Goal: Information Seeking & Learning: Learn about a topic

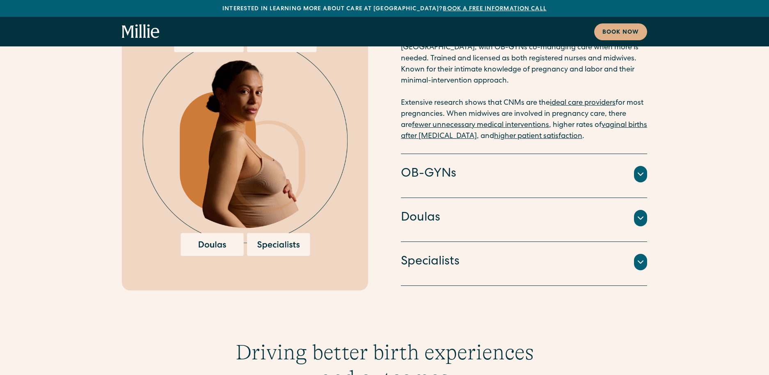
scroll to position [1684, 0]
click at [428, 208] on h4 "Doulas" at bounding box center [420, 216] width 39 height 17
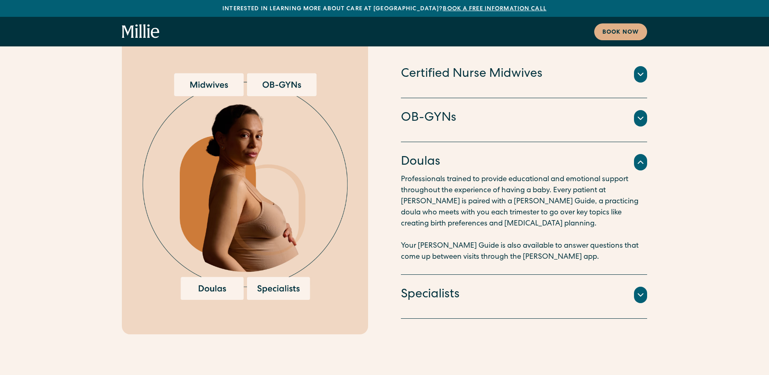
scroll to position [1639, 0]
click at [423, 286] on h4 "Specialists" at bounding box center [430, 294] width 59 height 17
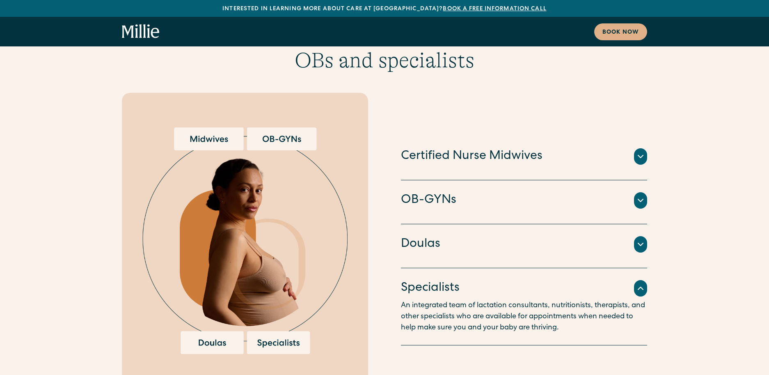
scroll to position [1585, 0]
click at [439, 180] on div "OB-GYNs Doctors and surgeons trained to perform [MEDICAL_DATA] sections, vacuum…" at bounding box center [524, 202] width 246 height 44
click at [438, 192] on h4 "OB-GYNs" at bounding box center [428, 200] width 55 height 17
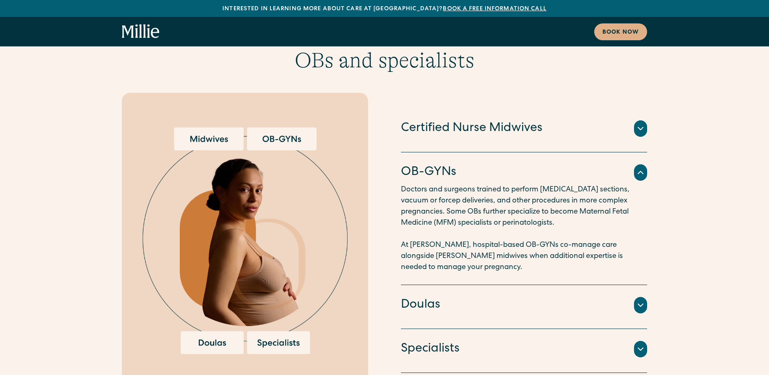
click at [452, 137] on div "The primary clinicians for gynecology and maternity at [GEOGRAPHIC_DATA], with …" at bounding box center [524, 138] width 246 height 3
click at [454, 120] on h4 "Certified Nurse Midwives" at bounding box center [472, 128] width 142 height 17
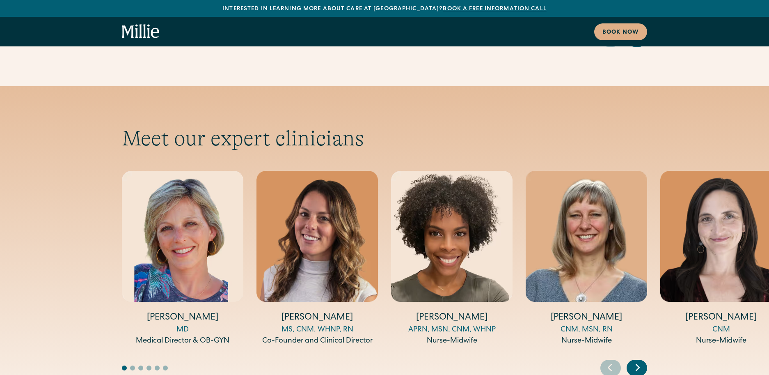
scroll to position [2643, 0]
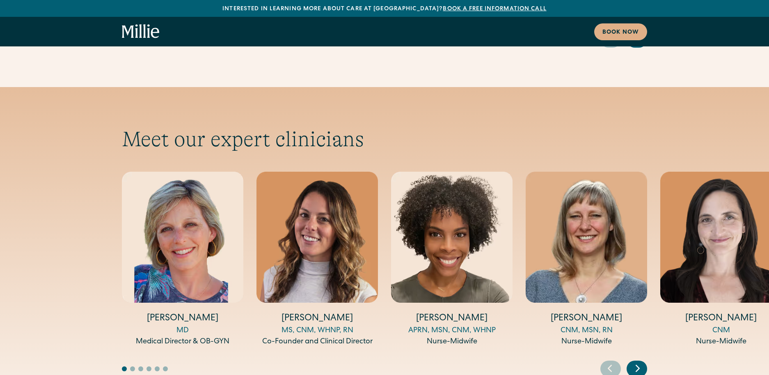
click at [637, 365] on icon "Next slide" at bounding box center [637, 368] width 3 height 6
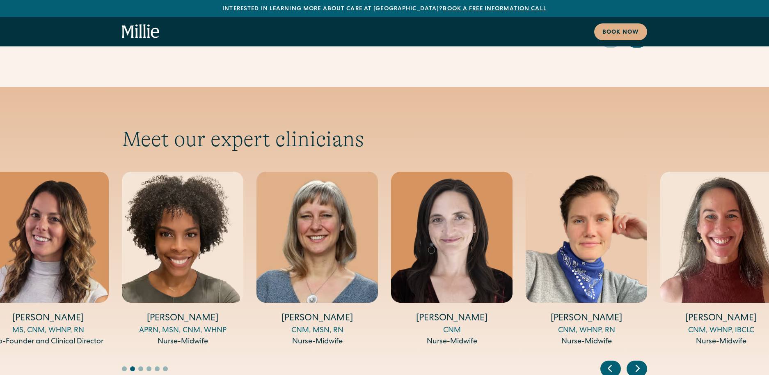
click at [637, 365] on icon "Next slide" at bounding box center [637, 368] width 3 height 6
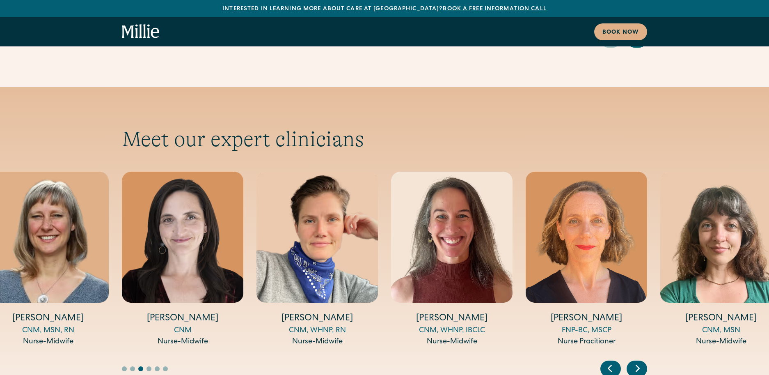
click at [637, 365] on icon "Next slide" at bounding box center [637, 368] width 3 height 6
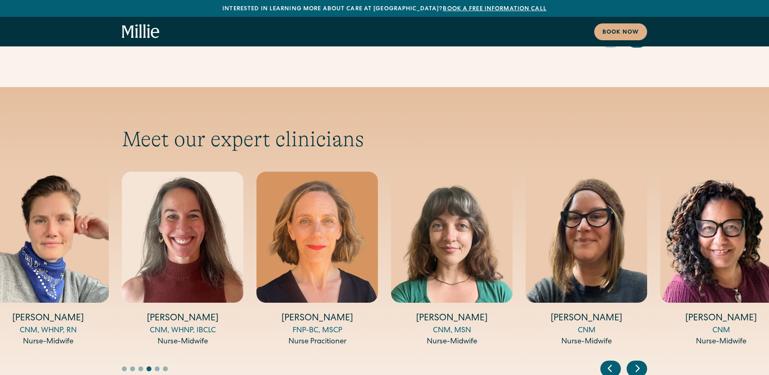
click at [637, 365] on icon "Next slide" at bounding box center [637, 368] width 3 height 6
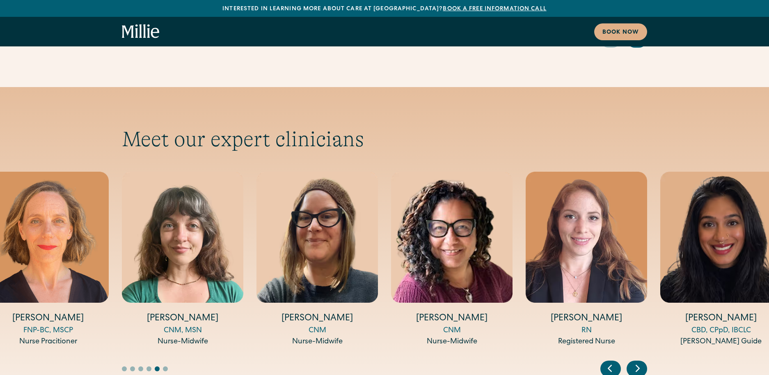
click at [637, 365] on icon "Next slide" at bounding box center [637, 368] width 3 height 6
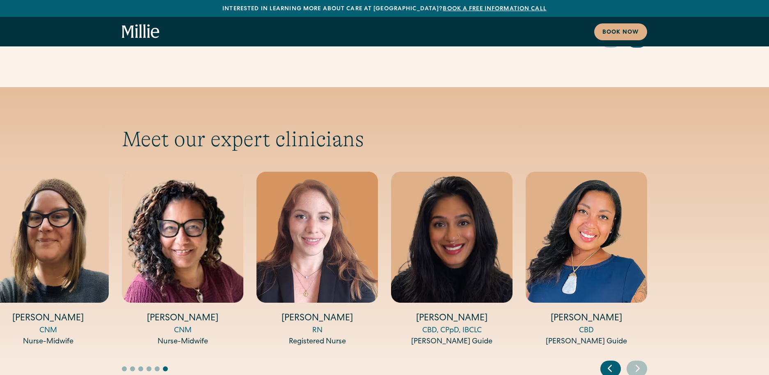
click at [637, 365] on icon "Next slide" at bounding box center [637, 368] width 3 height 6
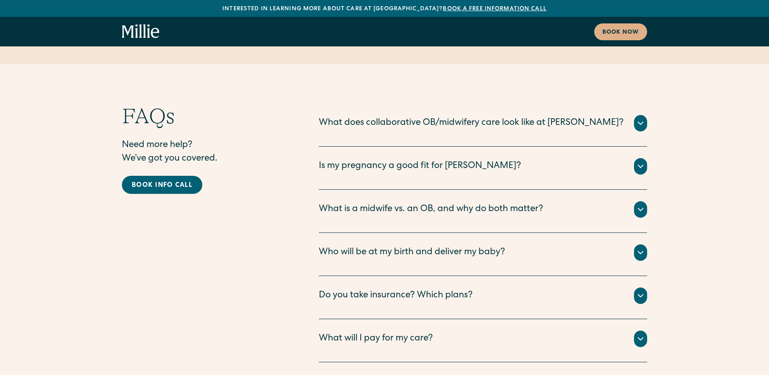
scroll to position [4078, 0]
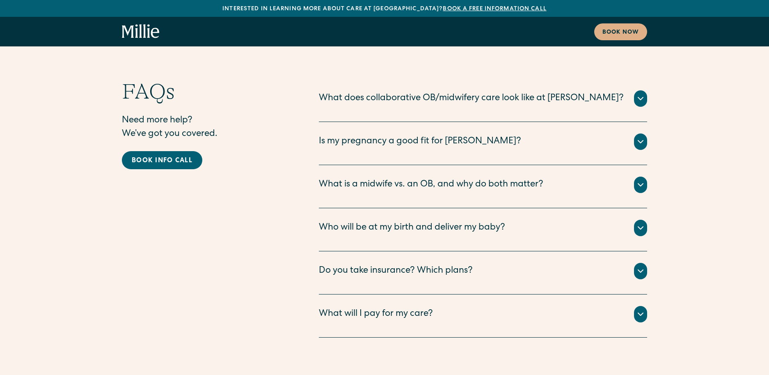
click at [482, 221] on div "Who will be at my birth and deliver my baby?" at bounding box center [412, 228] width 186 height 14
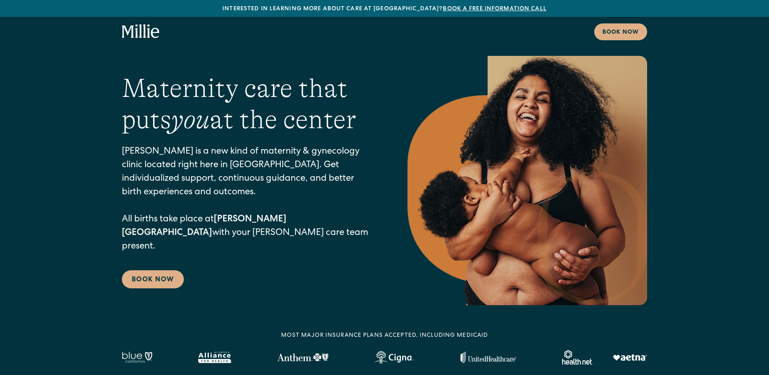
scroll to position [0, 0]
